Goal: Transaction & Acquisition: Book appointment/travel/reservation

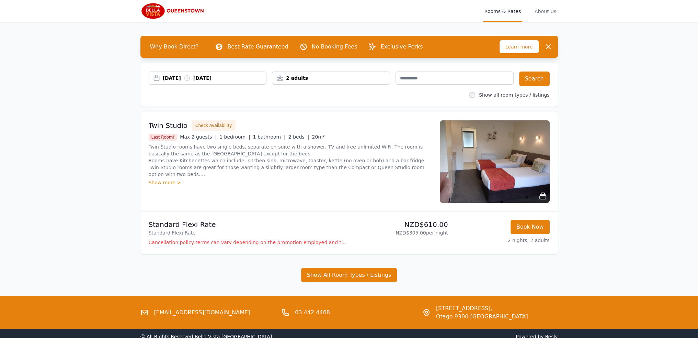
click at [308, 78] on div "2 adults" at bounding box center [330, 78] width 117 height 7
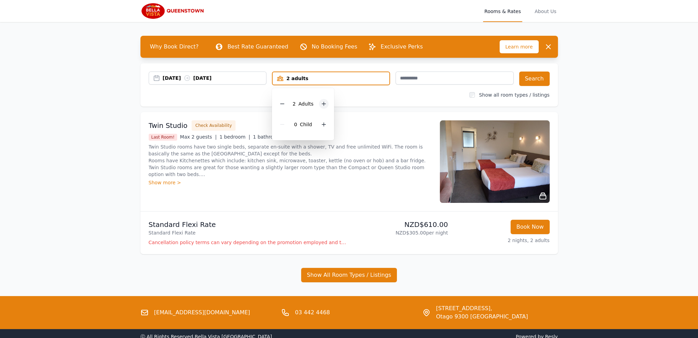
click at [321, 105] on icon at bounding box center [323, 103] width 5 height 5
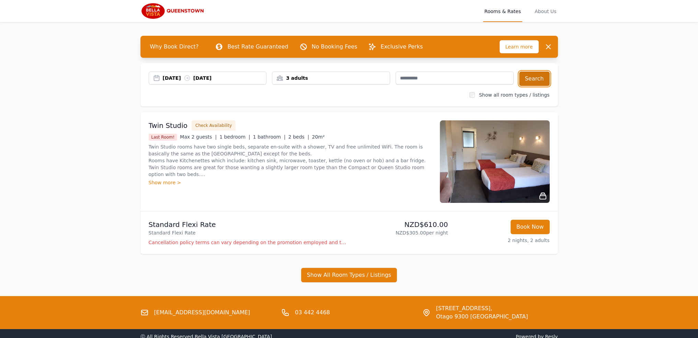
click at [545, 78] on button "Search" at bounding box center [534, 78] width 31 height 14
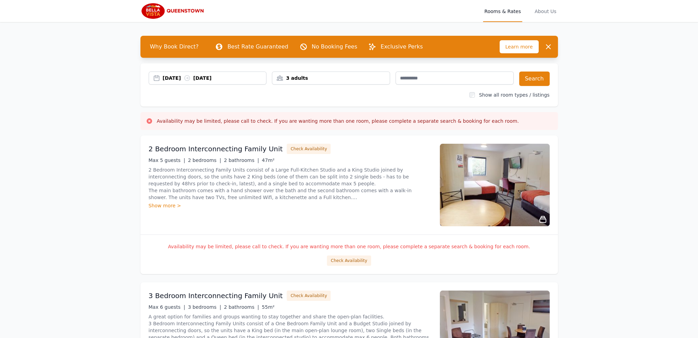
click at [490, 186] on img at bounding box center [495, 185] width 110 height 82
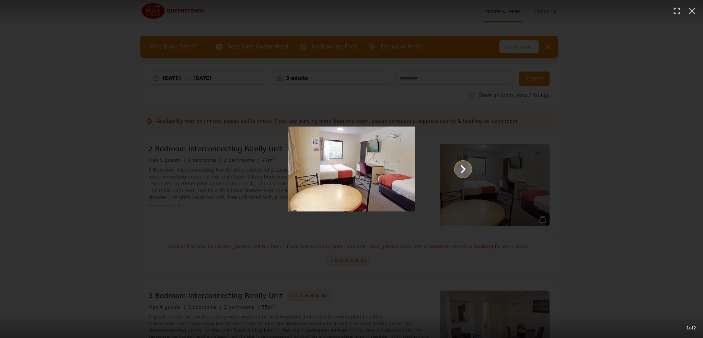
click at [403, 169] on main at bounding box center [352, 168] width 254 height 85
click at [463, 166] on icon "Show slide 2 of 2" at bounding box center [463, 169] width 16 height 16
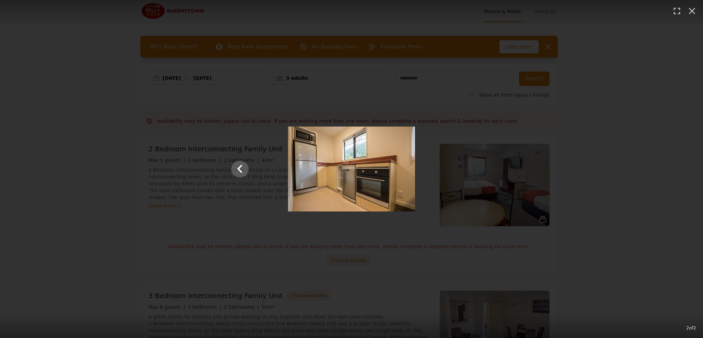
click at [604, 184] on div "2 of 2" at bounding box center [351, 169] width 703 height 338
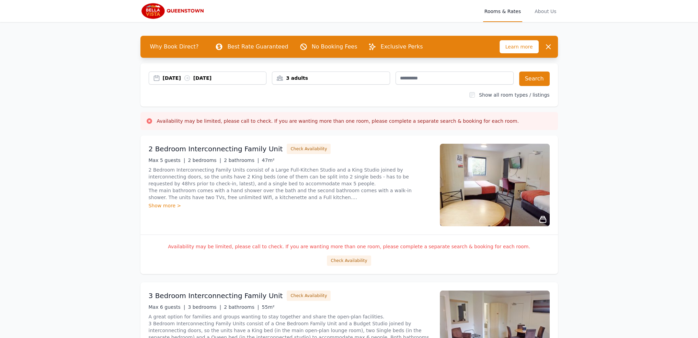
click at [176, 7] on img at bounding box center [173, 11] width 66 height 16
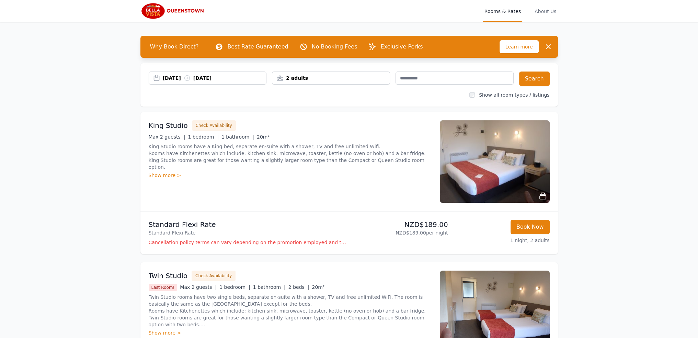
click at [183, 80] on div "[DATE] [DATE]" at bounding box center [215, 78] width 104 height 7
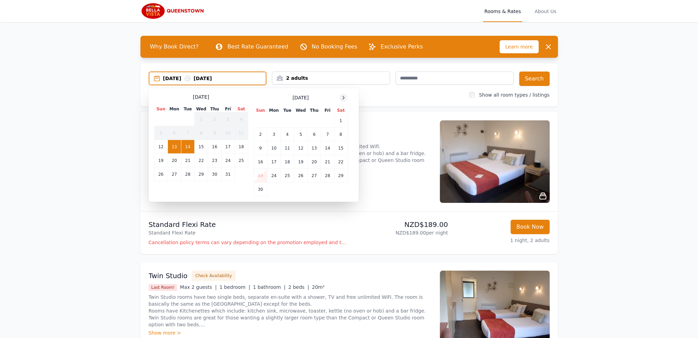
click at [341, 97] on icon at bounding box center [343, 97] width 5 height 5
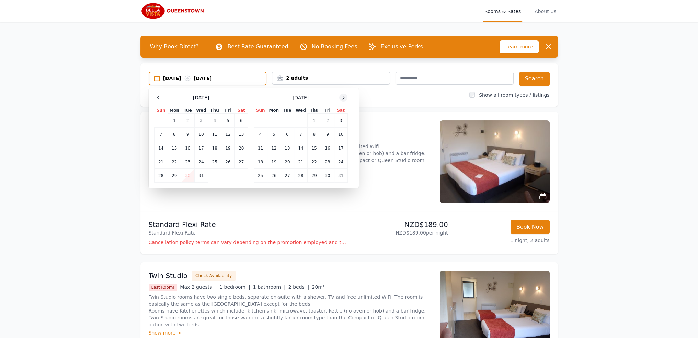
click at [341, 97] on icon at bounding box center [343, 97] width 5 height 5
click at [273, 166] on td "23" at bounding box center [273, 162] width 13 height 14
click at [300, 162] on td "25" at bounding box center [300, 162] width 13 height 14
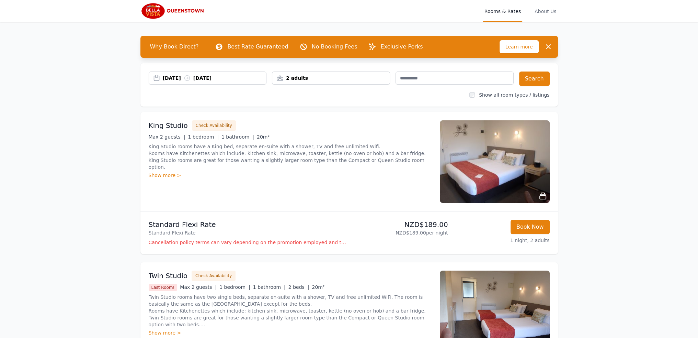
click at [378, 75] on div "2 adults" at bounding box center [330, 78] width 117 height 7
click at [322, 104] on icon at bounding box center [323, 103] width 5 height 5
click at [525, 77] on button "Search" at bounding box center [534, 78] width 31 height 14
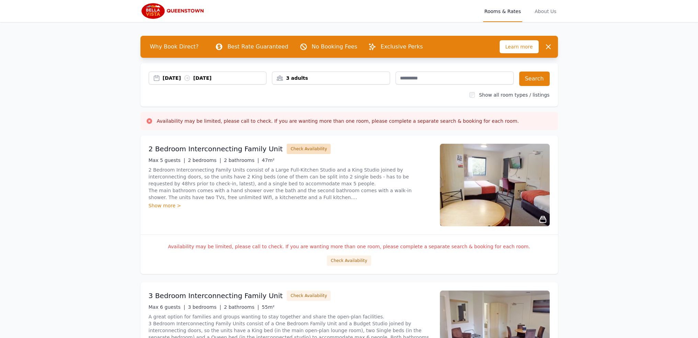
click at [304, 152] on button "Check Availability" at bounding box center [309, 149] width 44 height 10
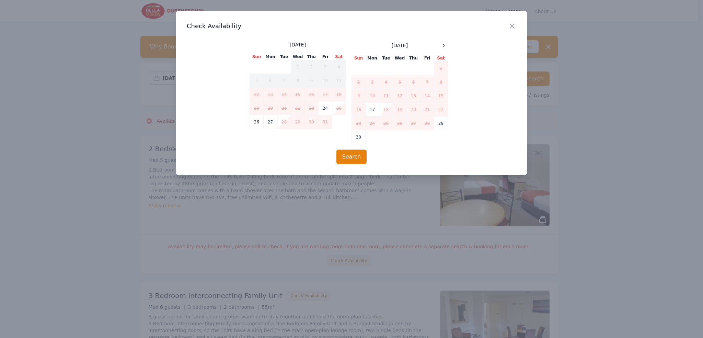
click at [301, 186] on div at bounding box center [351, 169] width 703 height 338
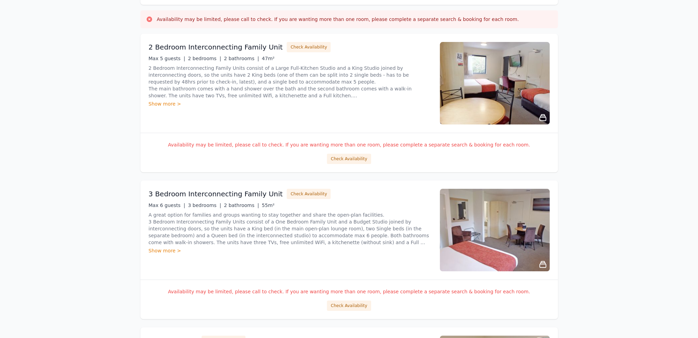
scroll to position [137, 0]
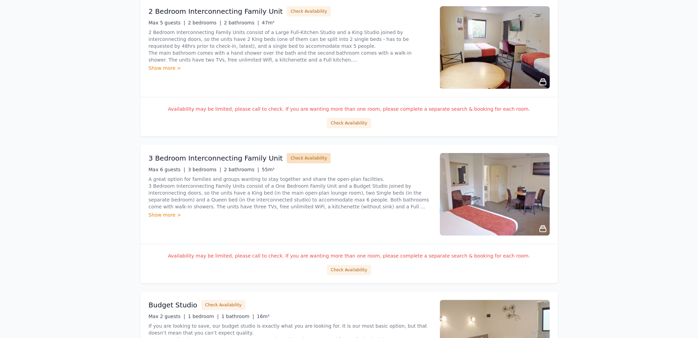
click at [312, 161] on button "Check Availability" at bounding box center [309, 158] width 44 height 10
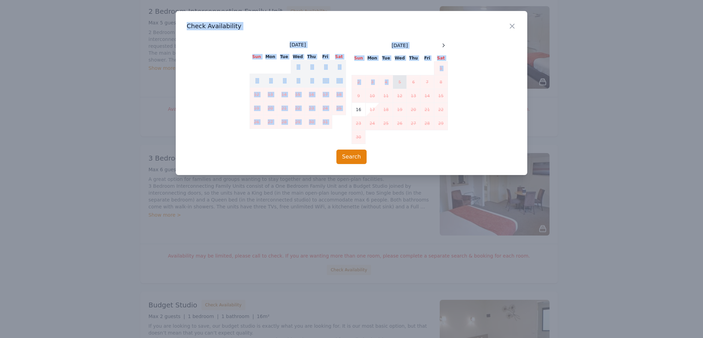
drag, startPoint x: 306, startPoint y: 194, endPoint x: 399, endPoint y: 77, distance: 150.0
click at [399, 77] on div "Close Check Availability [DATE] Sun Mon Tue Wed Thu Fri Sat 1 2 3 4 5 6 7 8 9 1…" at bounding box center [351, 169] width 703 height 338
click at [445, 44] on icon at bounding box center [443, 45] width 5 height 5
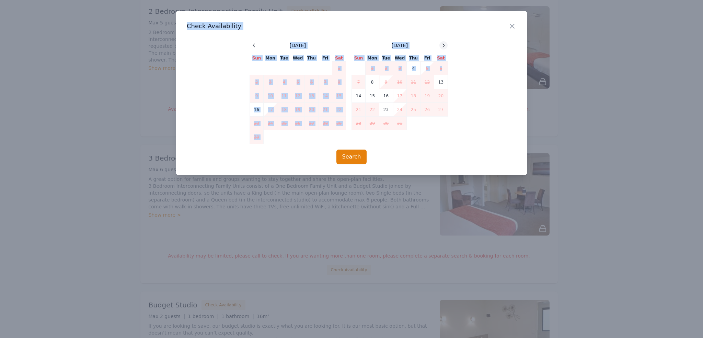
click at [445, 44] on icon at bounding box center [443, 45] width 5 height 5
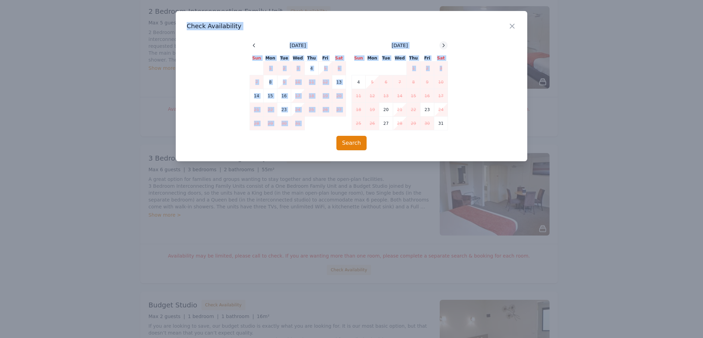
click at [445, 44] on icon at bounding box center [443, 45] width 5 height 5
click at [423, 193] on div at bounding box center [351, 169] width 703 height 338
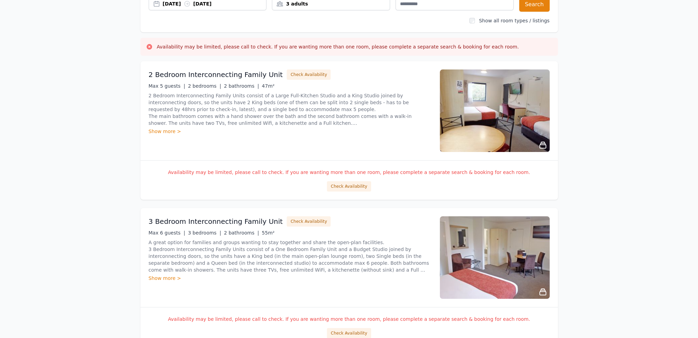
scroll to position [69, 0]
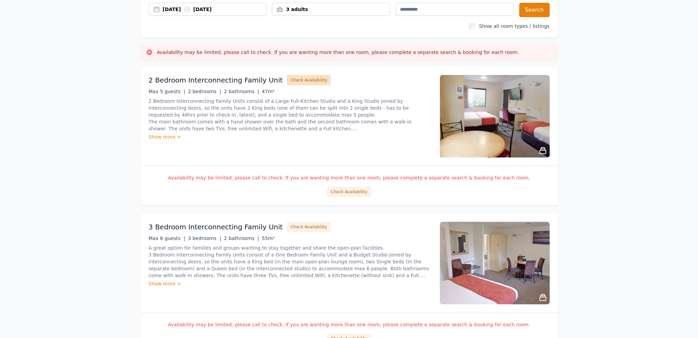
click at [307, 79] on button "Check Availability" at bounding box center [309, 80] width 44 height 10
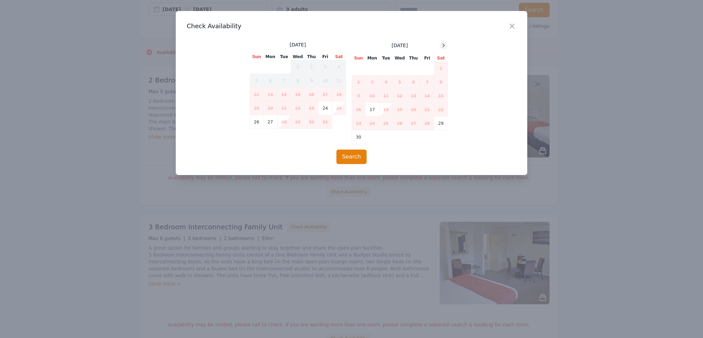
click at [446, 47] on icon at bounding box center [443, 45] width 5 height 5
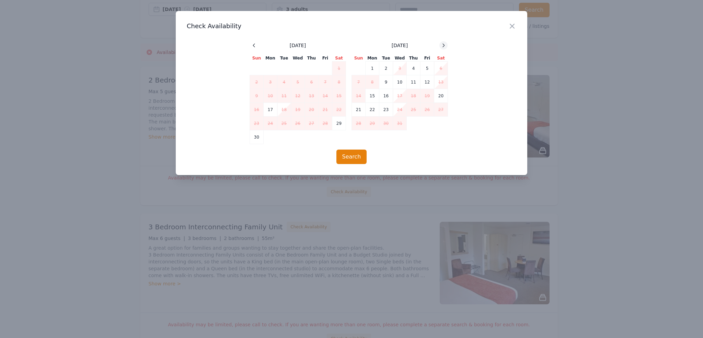
click at [446, 47] on icon at bounding box center [443, 45] width 5 height 5
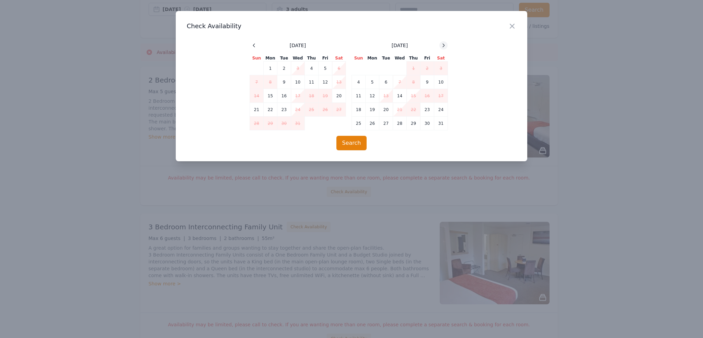
click at [446, 47] on icon at bounding box center [443, 45] width 5 height 5
click at [386, 196] on div at bounding box center [351, 169] width 703 height 338
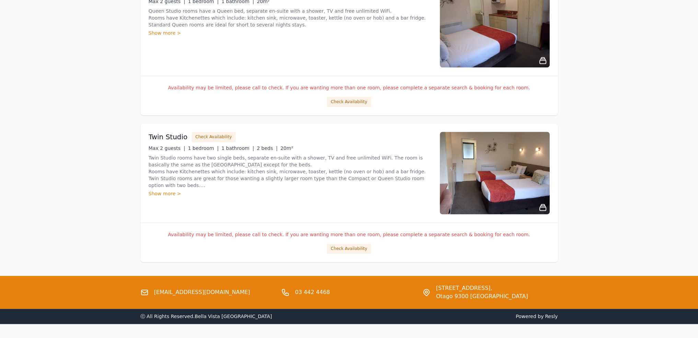
scroll to position [1202, 0]
